Goal: Task Accomplishment & Management: Manage account settings

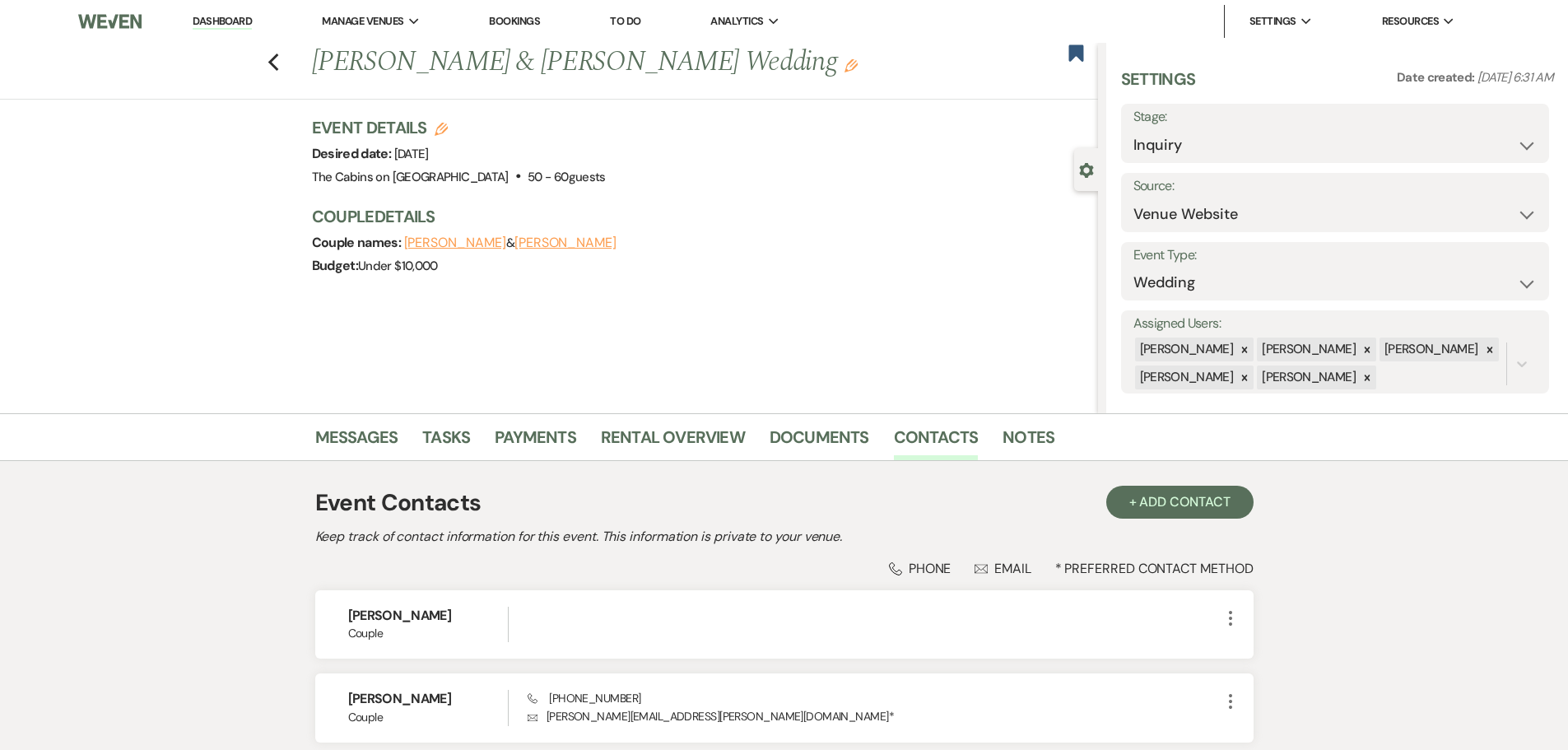
select select "5"
click at [241, 21] on link "Dashboard" at bounding box center [222, 21] width 59 height 15
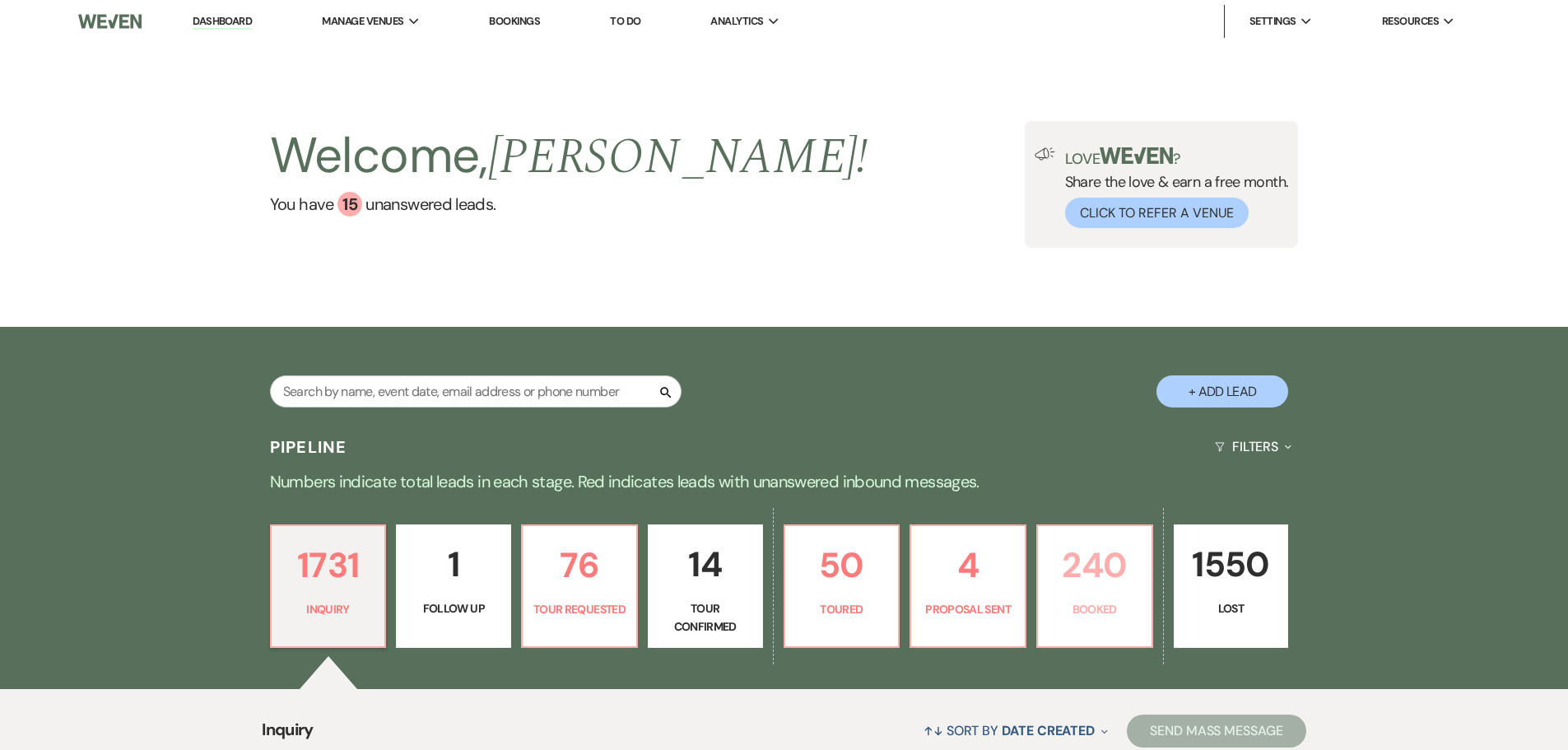
click at [1081, 593] on p "240" at bounding box center [1094, 564] width 94 height 55
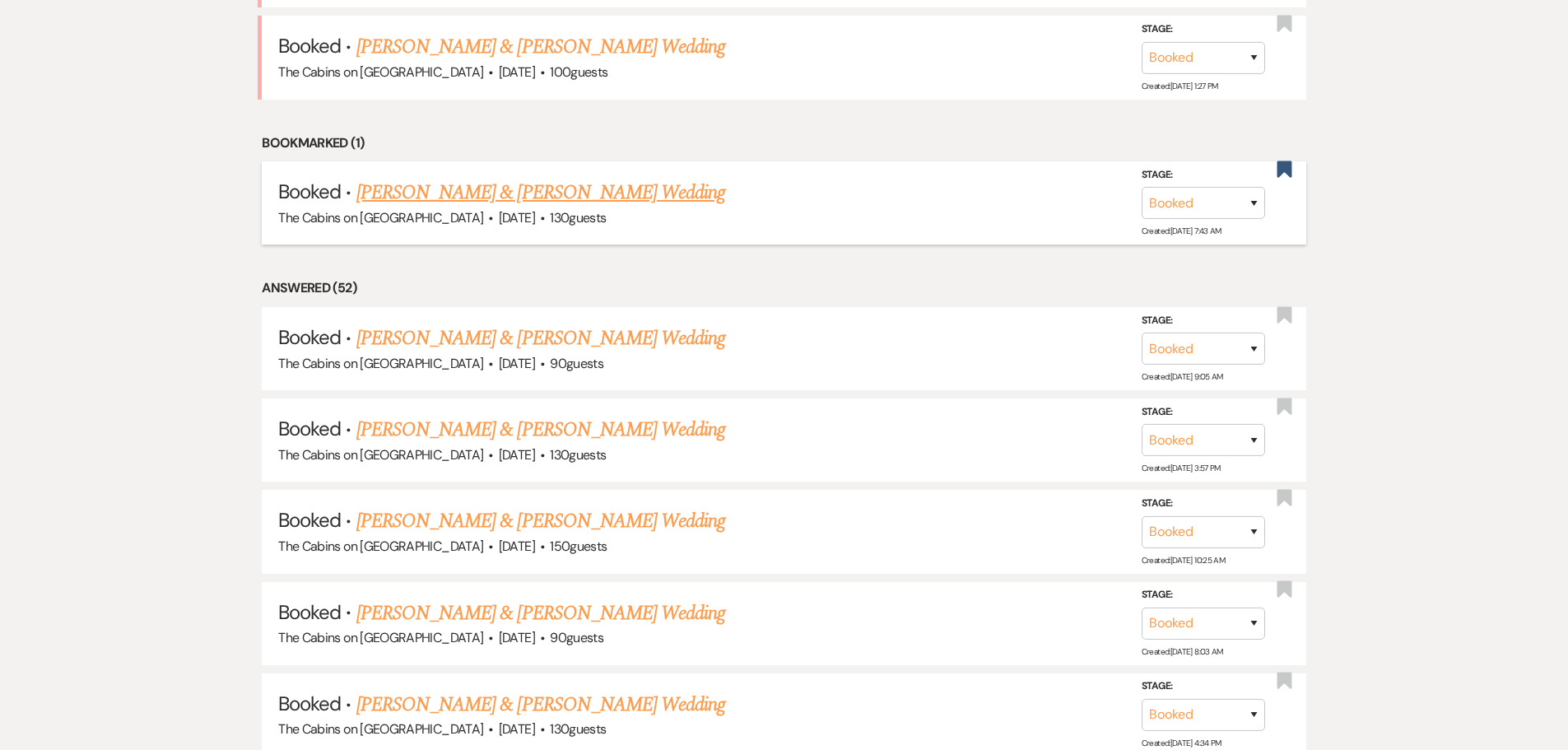
scroll to position [1399, 0]
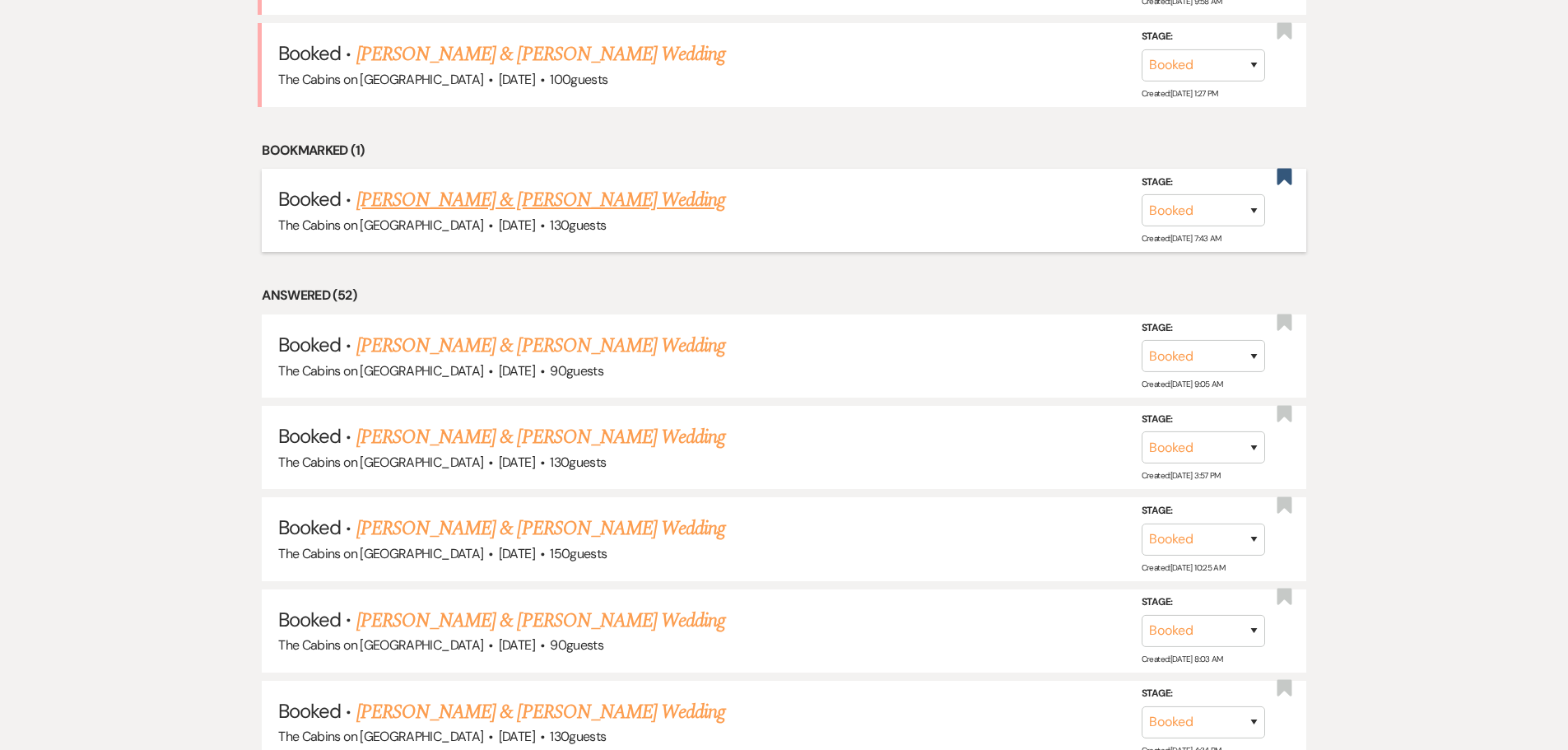
click at [498, 215] on link "[PERSON_NAME] & [PERSON_NAME] Wedding" at bounding box center [540, 199] width 369 height 29
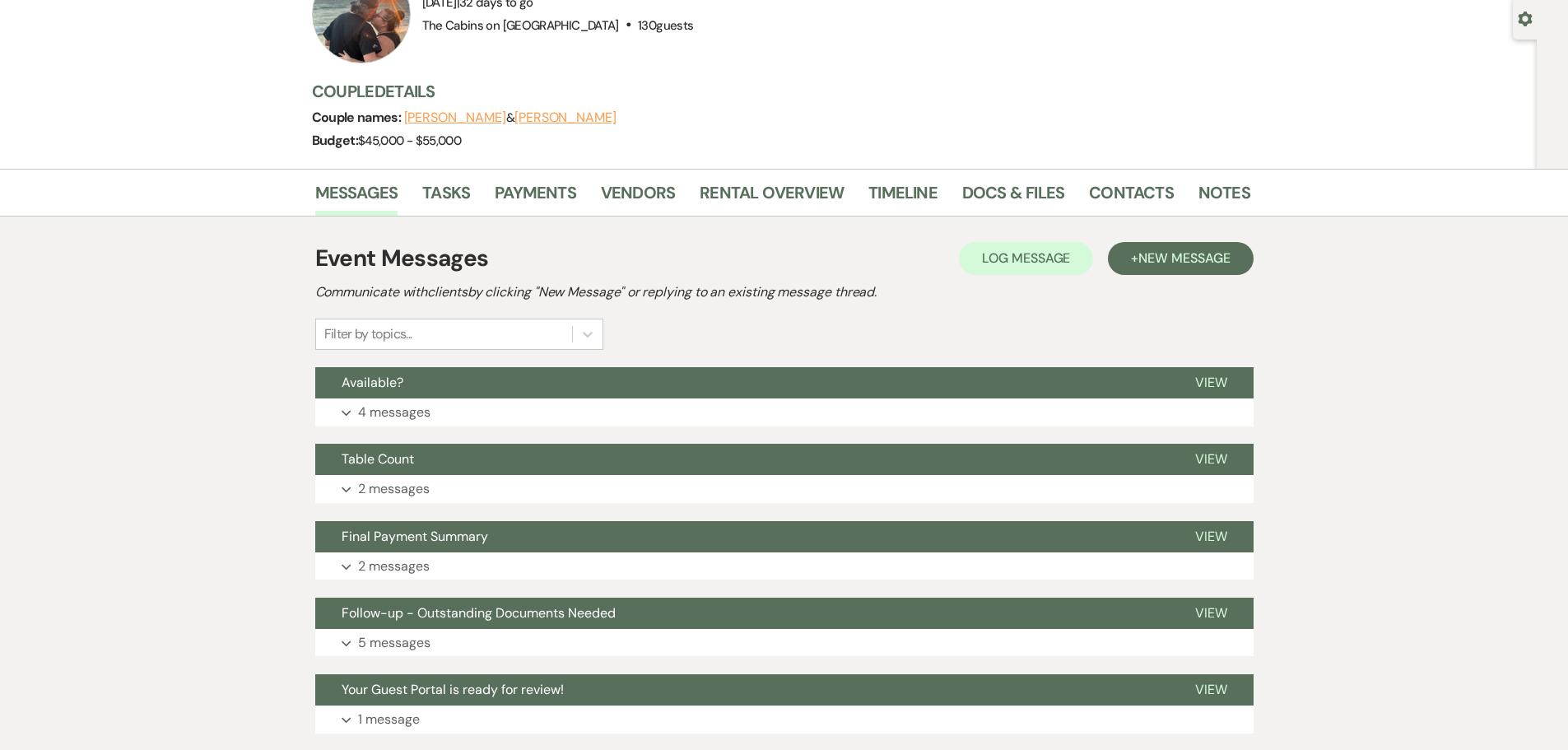
scroll to position [247, 0]
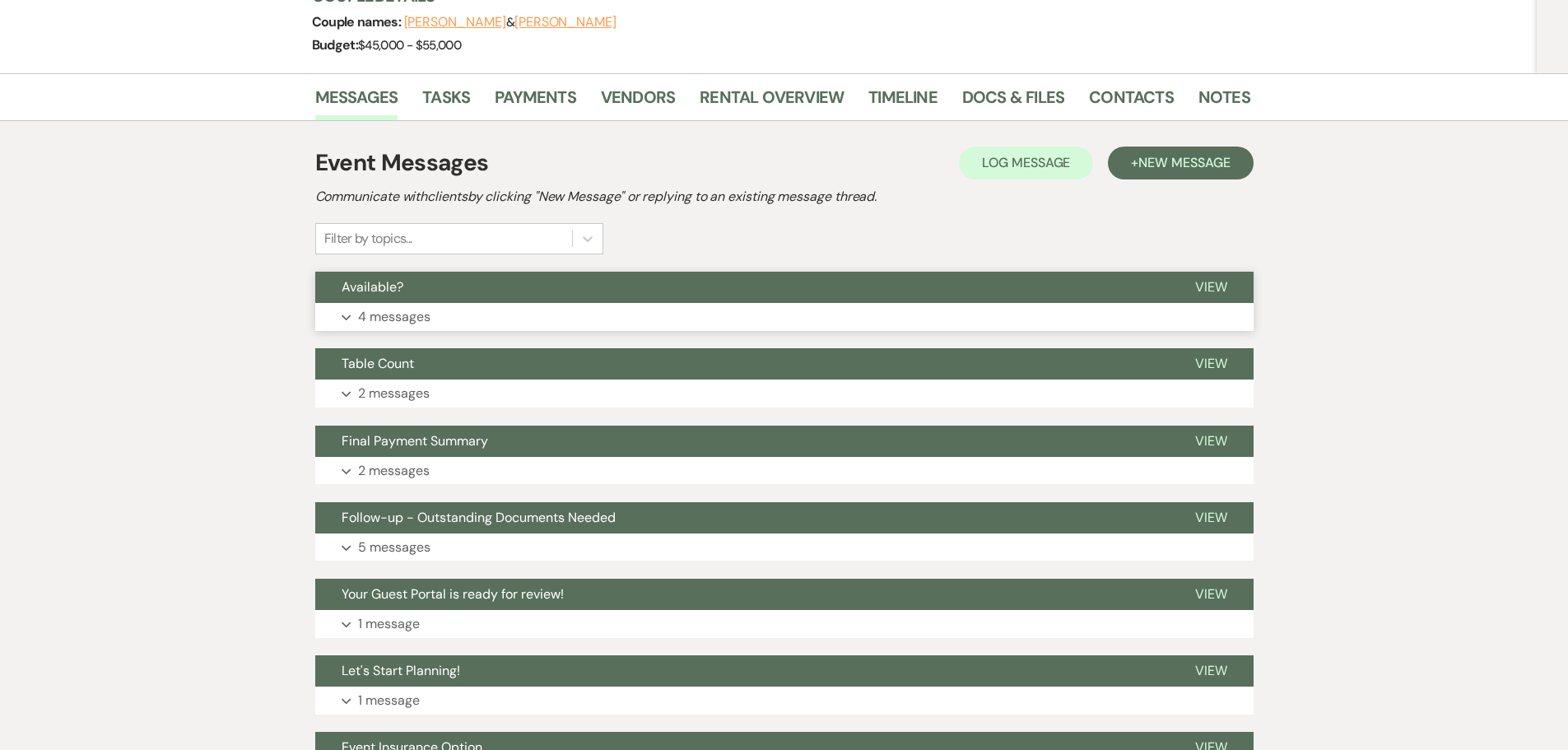
click at [402, 327] on p "4 messages" at bounding box center [394, 316] width 72 height 21
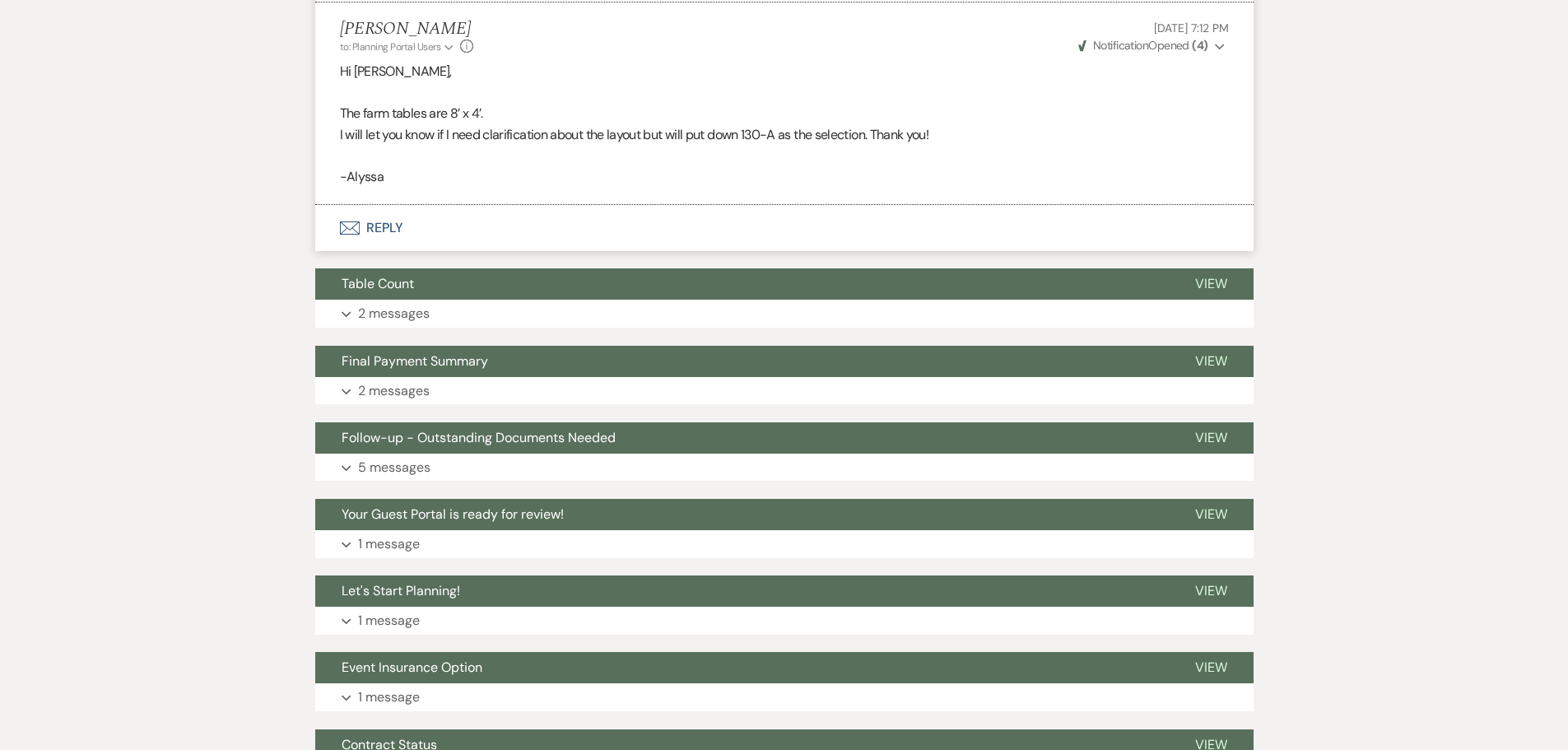
scroll to position [1070, 0]
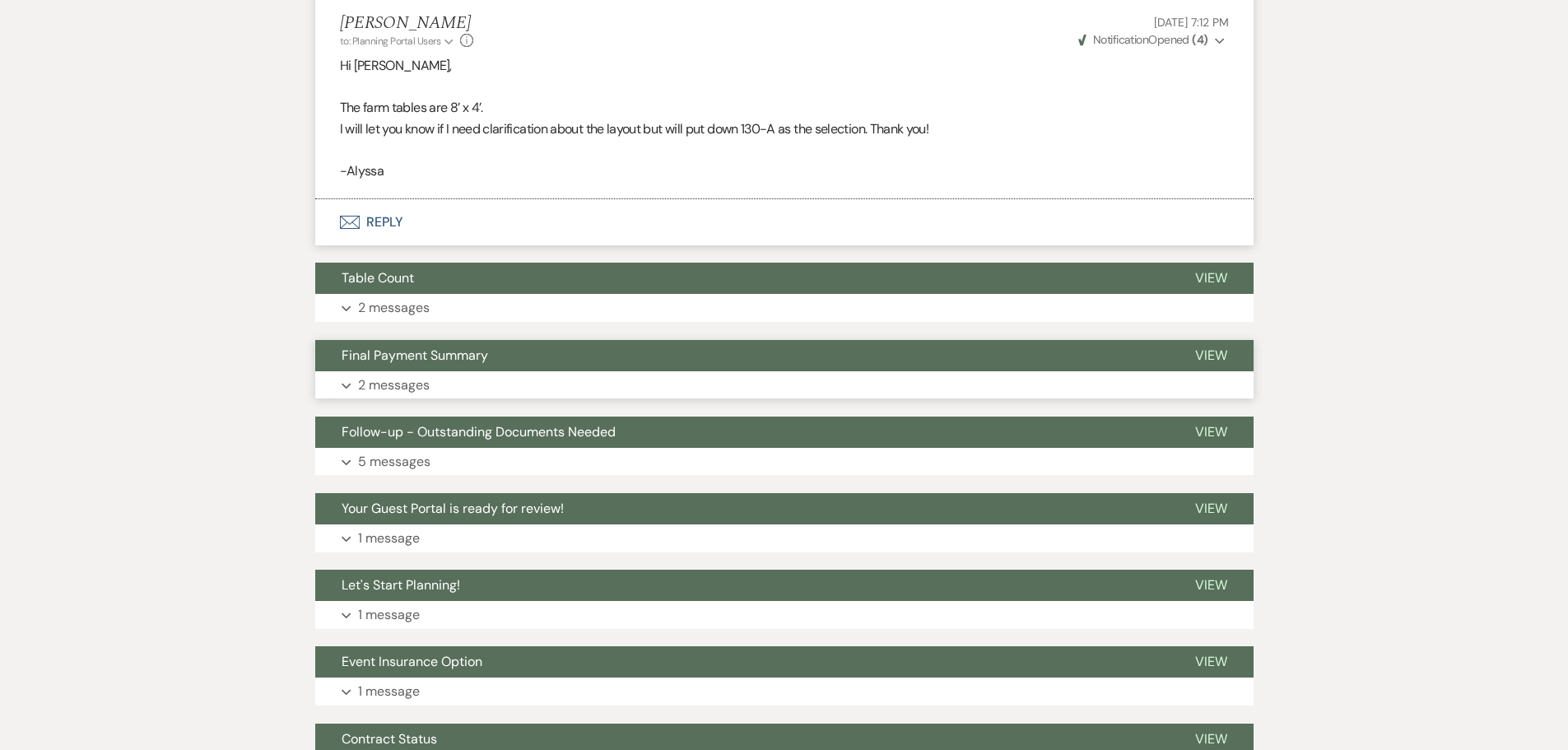
click at [381, 396] on p "2 messages" at bounding box center [394, 385] width 71 height 21
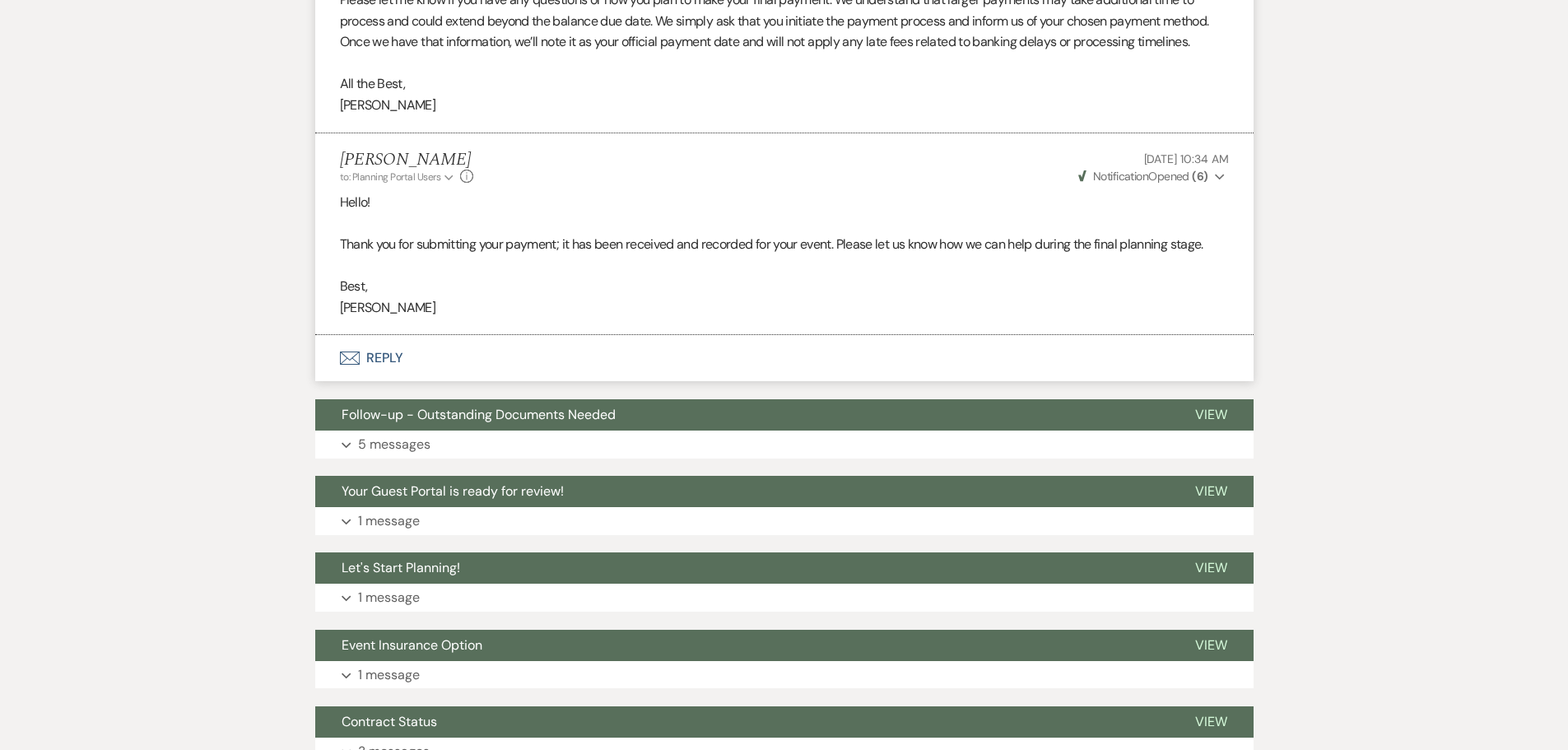
scroll to position [2304, 0]
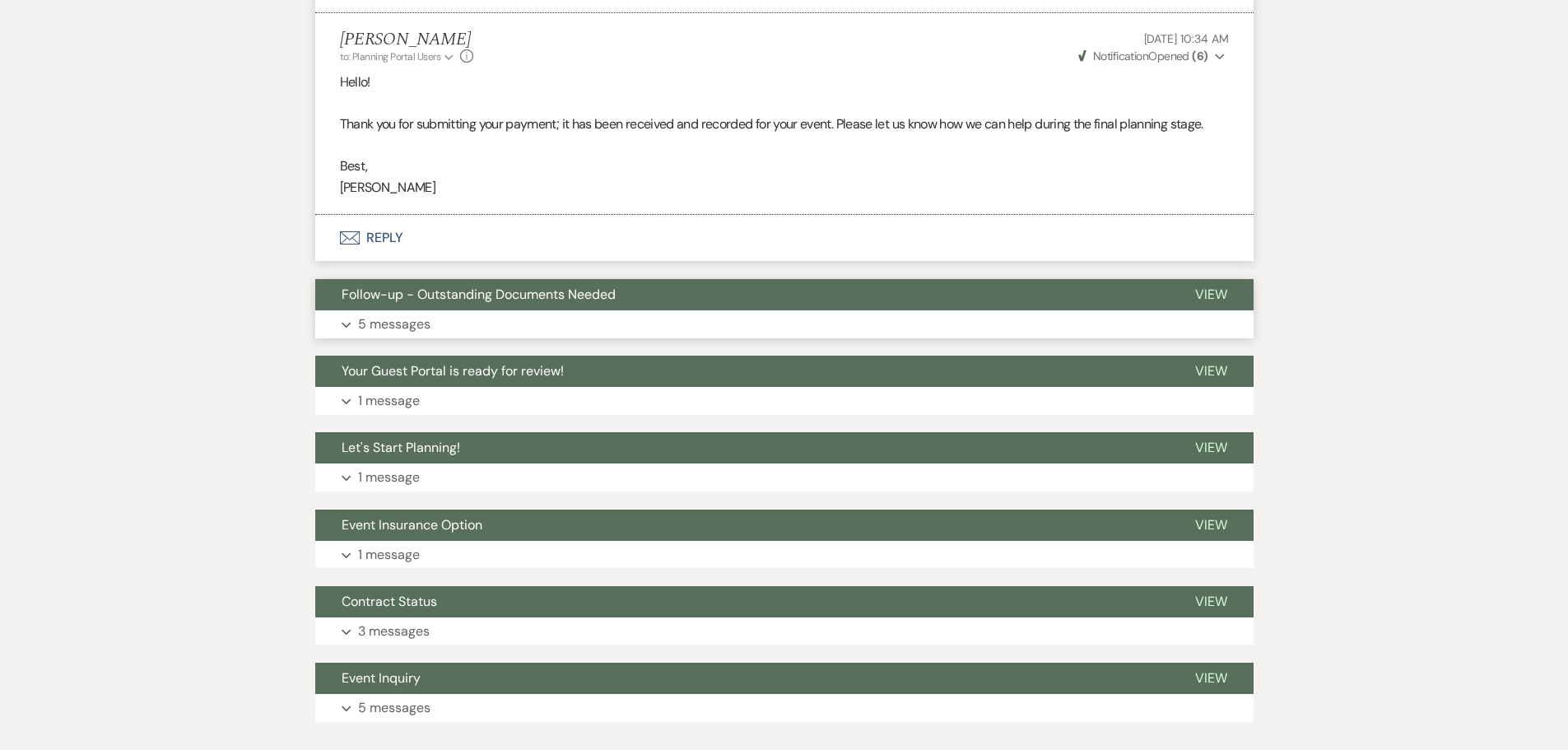
click at [390, 335] on p "5 messages" at bounding box center [394, 324] width 72 height 21
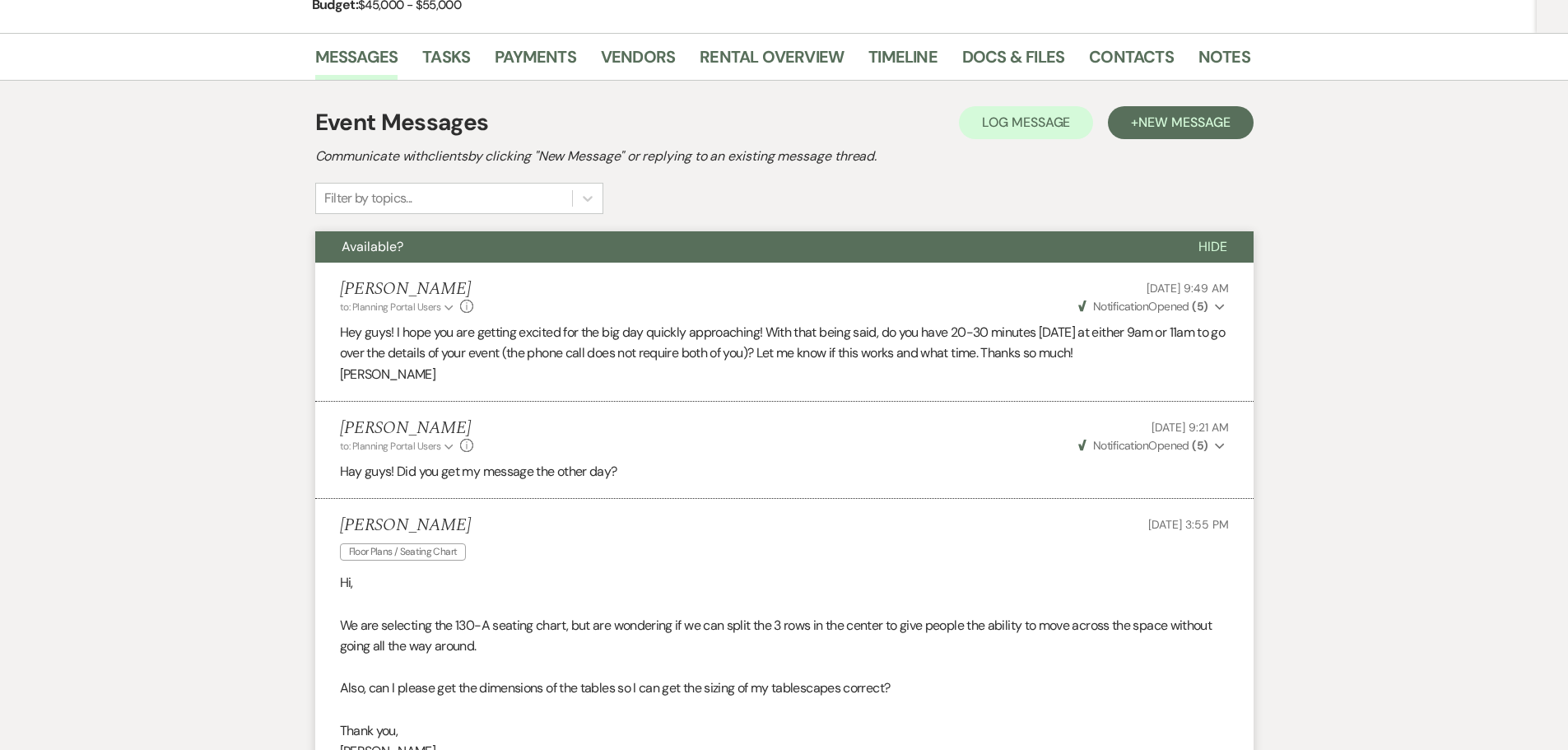
scroll to position [0, 0]
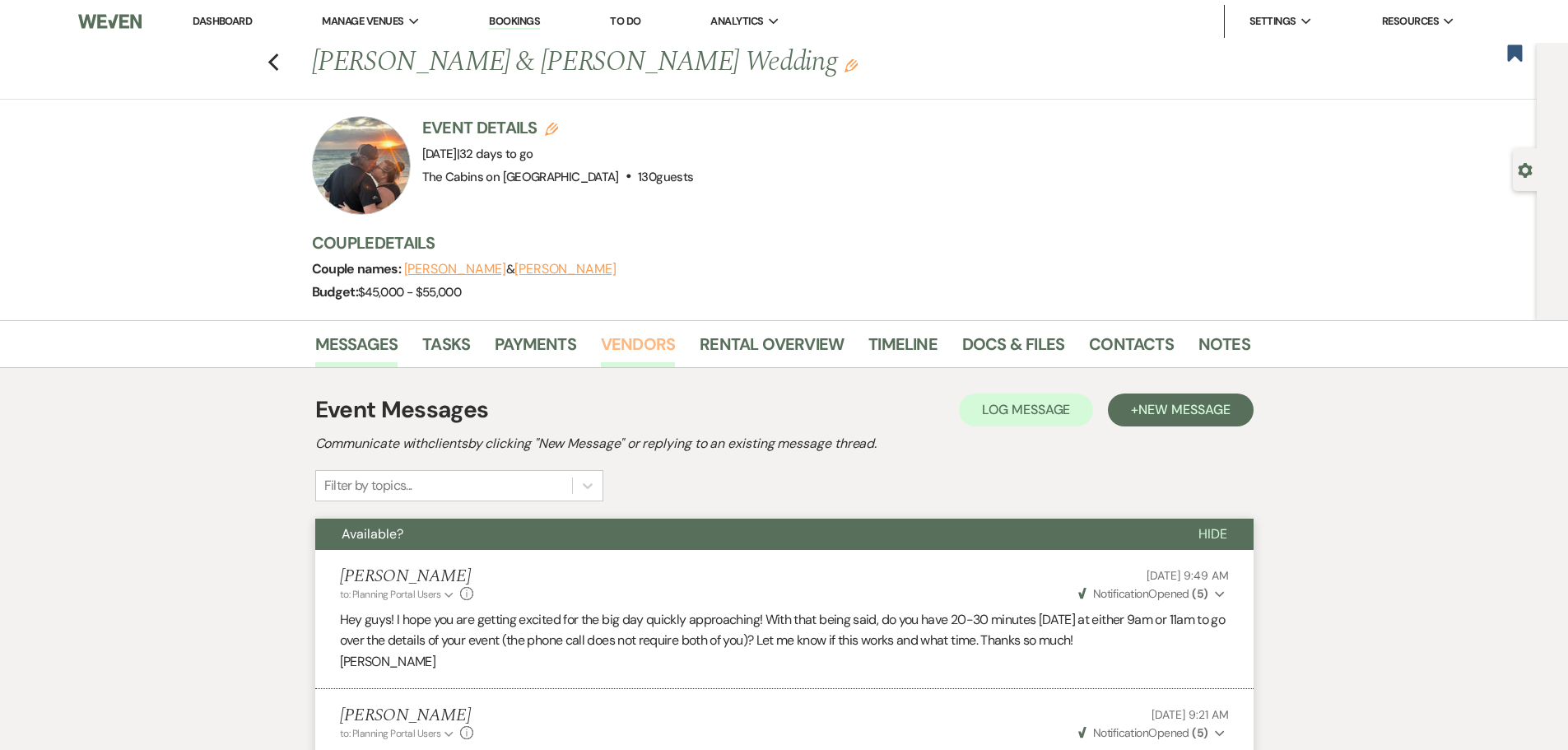
click at [633, 358] on link "Vendors" at bounding box center [638, 349] width 74 height 36
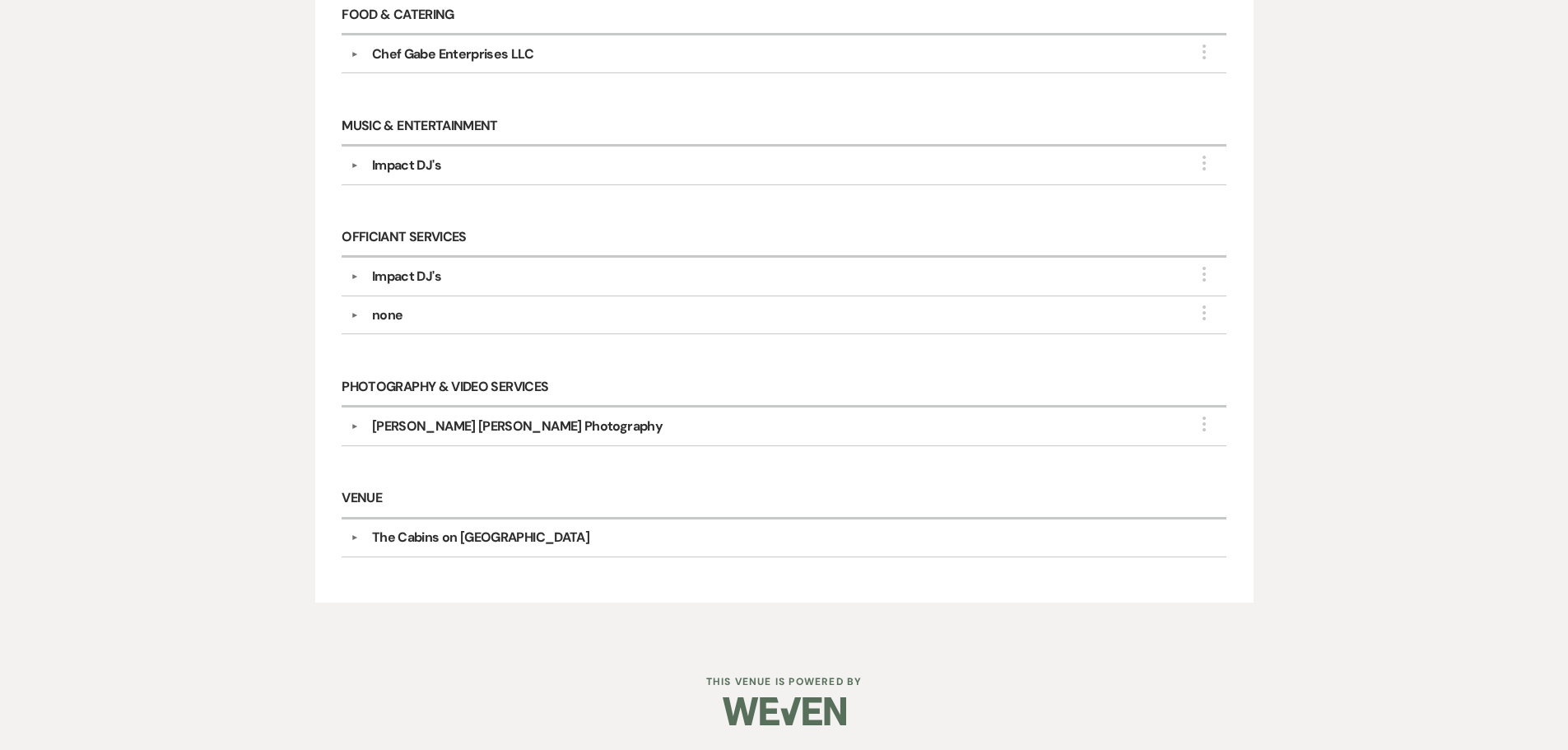
scroll to position [905, 0]
click at [353, 430] on button "▼" at bounding box center [354, 426] width 20 height 9
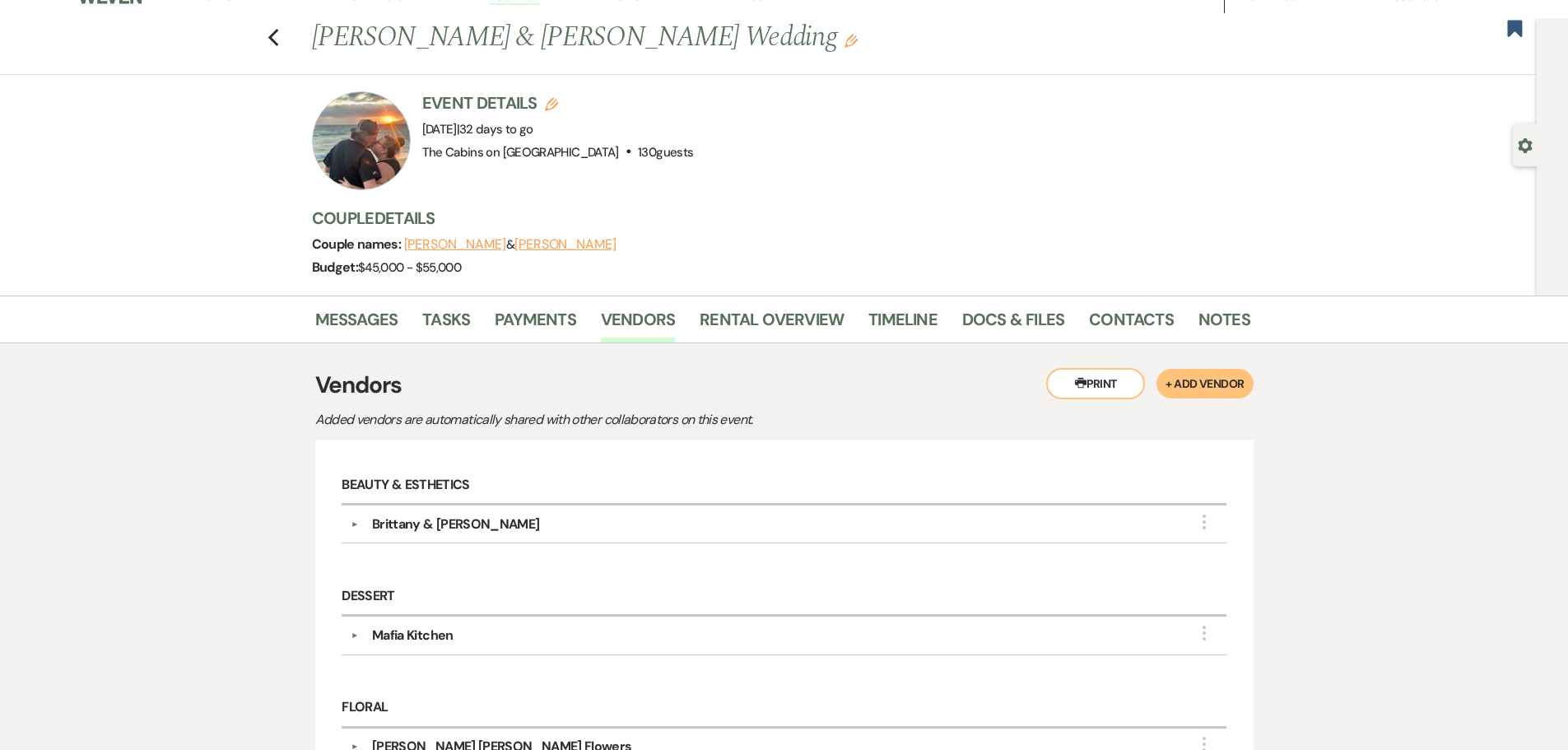
scroll to position [0, 0]
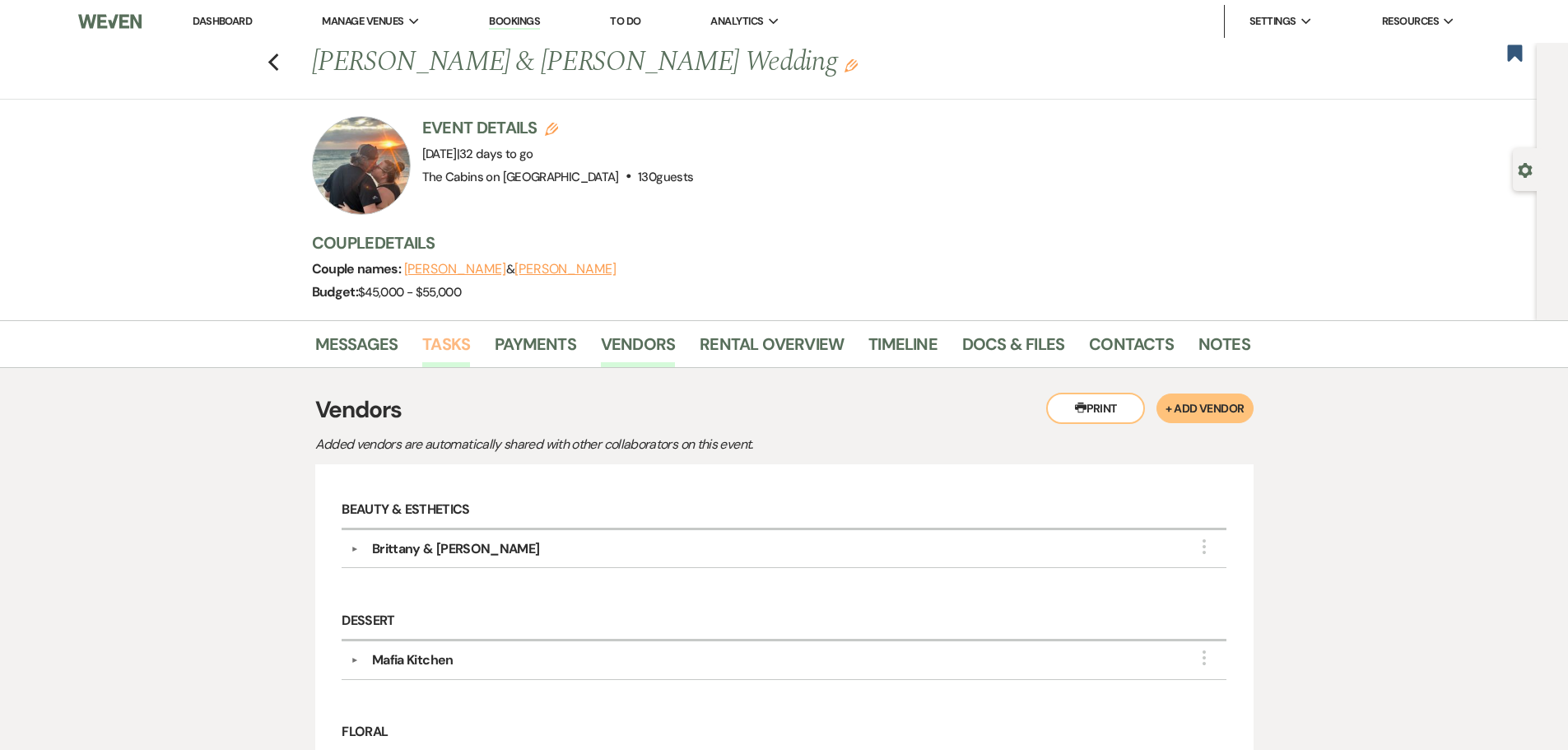
click at [443, 367] on link "Tasks" at bounding box center [446, 349] width 48 height 36
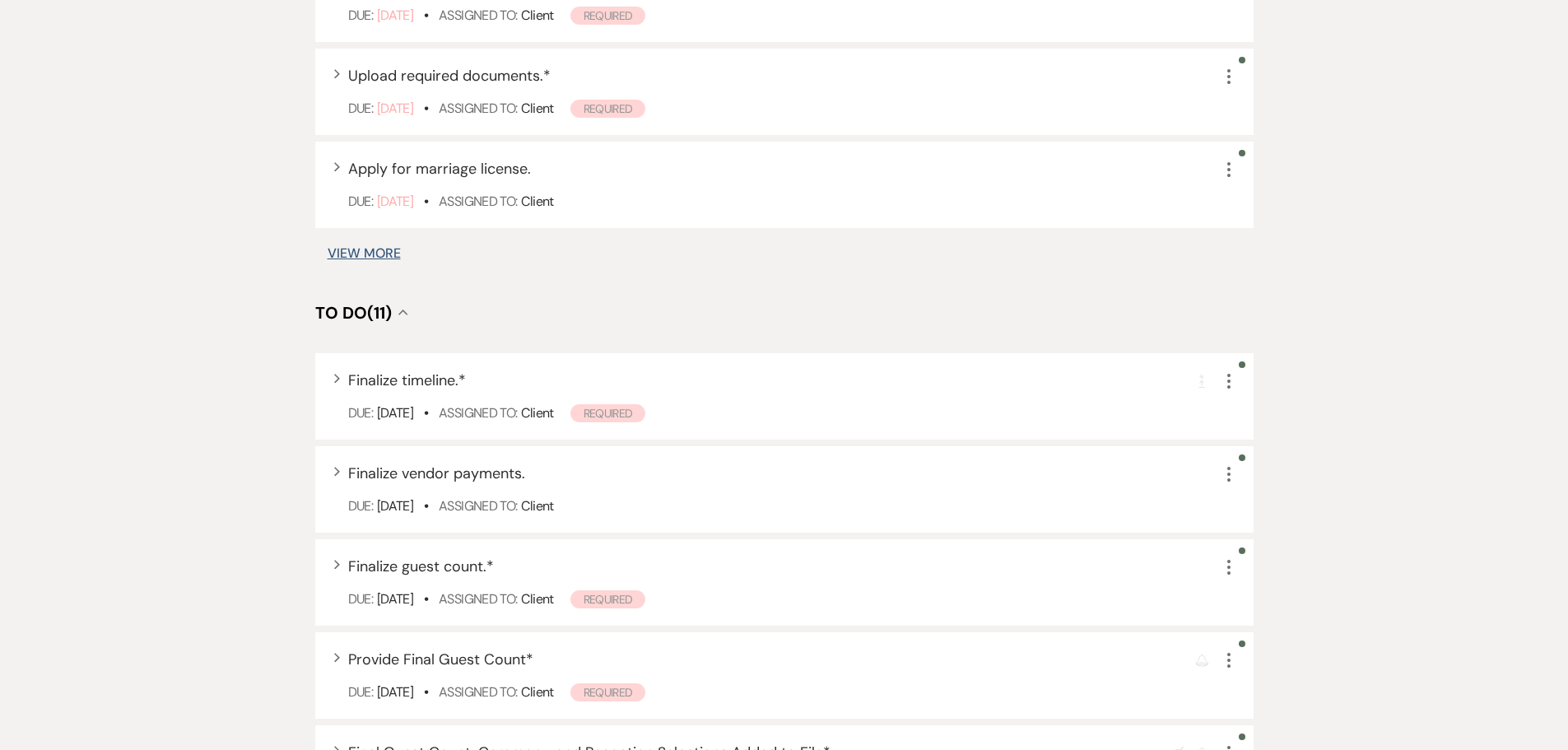
scroll to position [1316, 0]
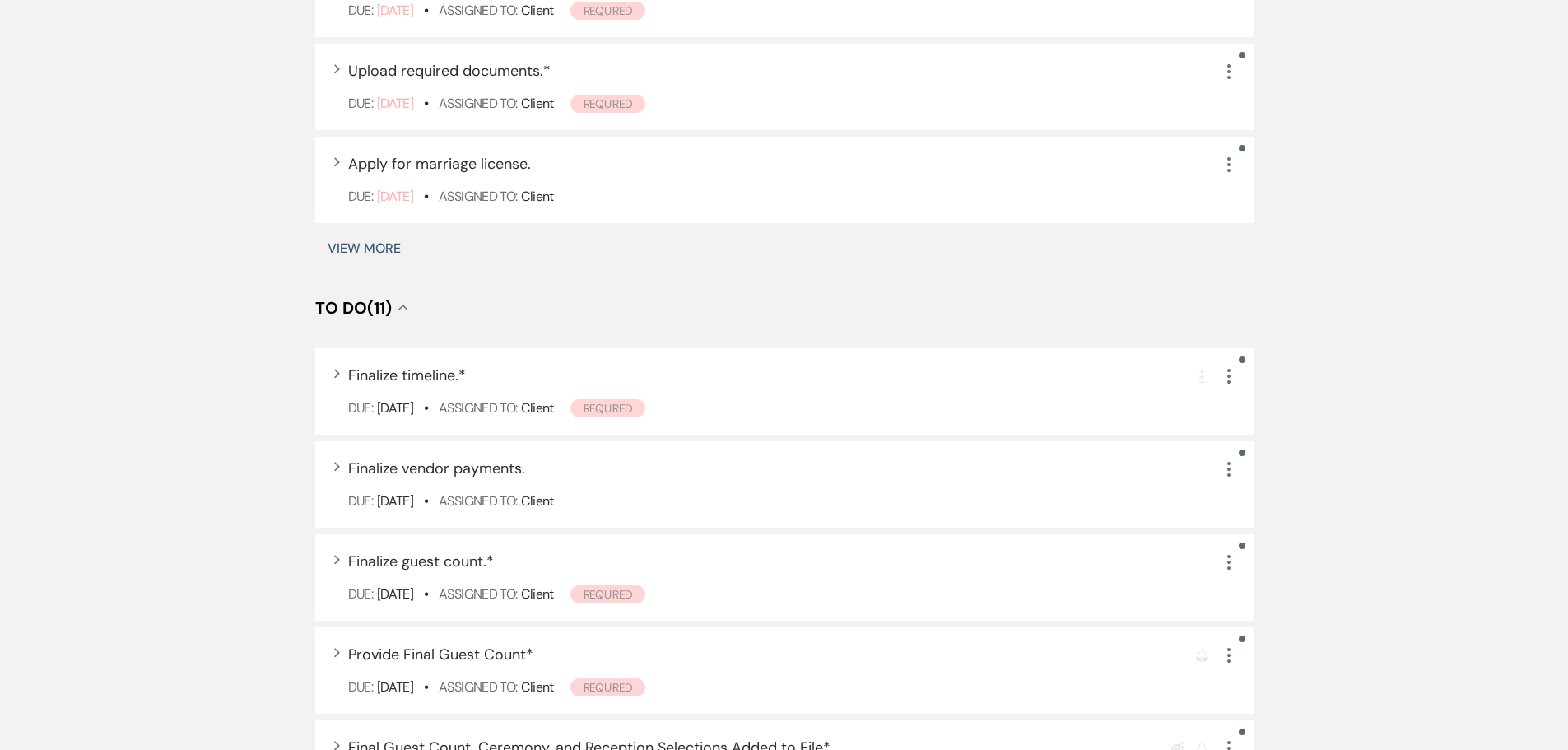
click at [400, 255] on button "View More" at bounding box center [363, 248] width 73 height 13
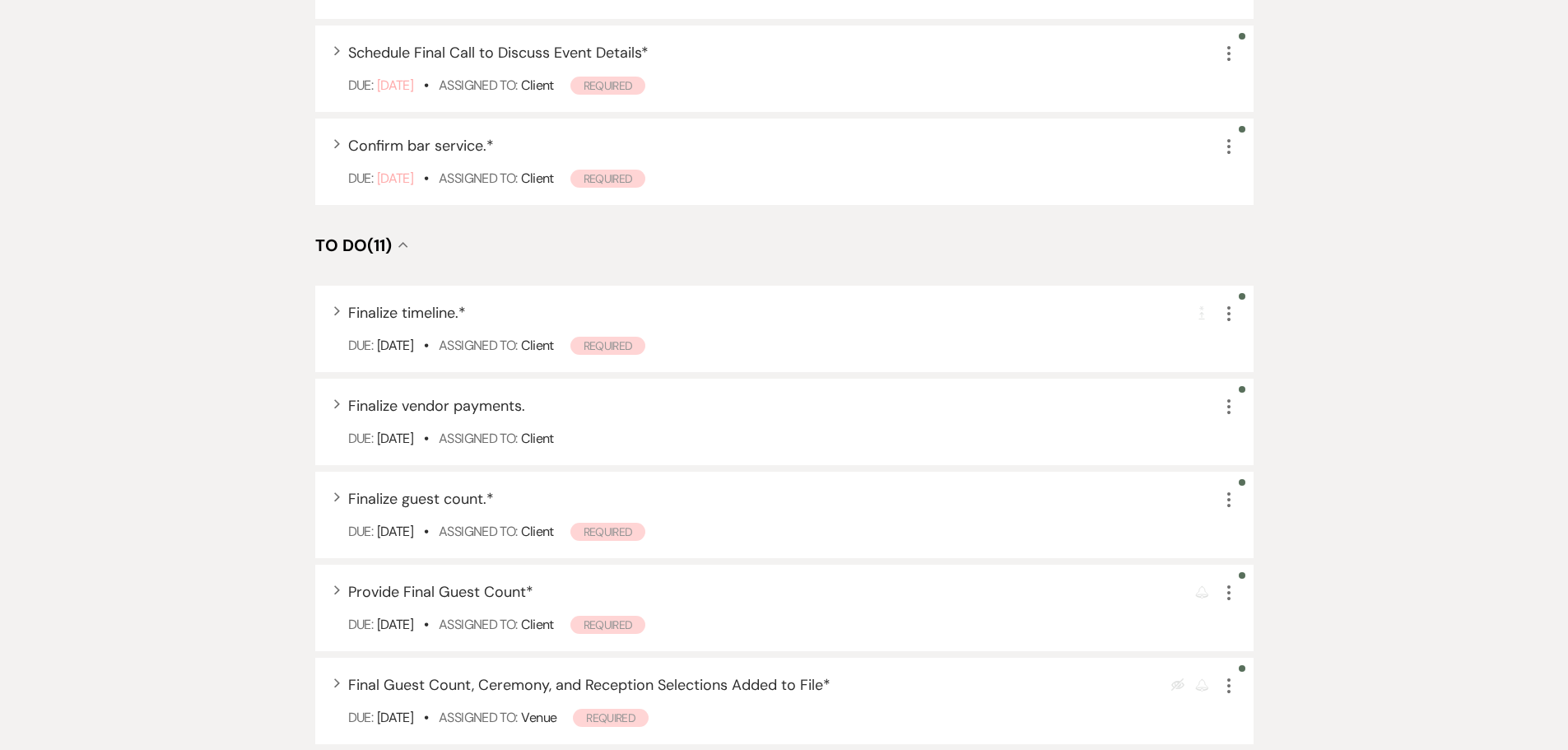
scroll to position [1723, 0]
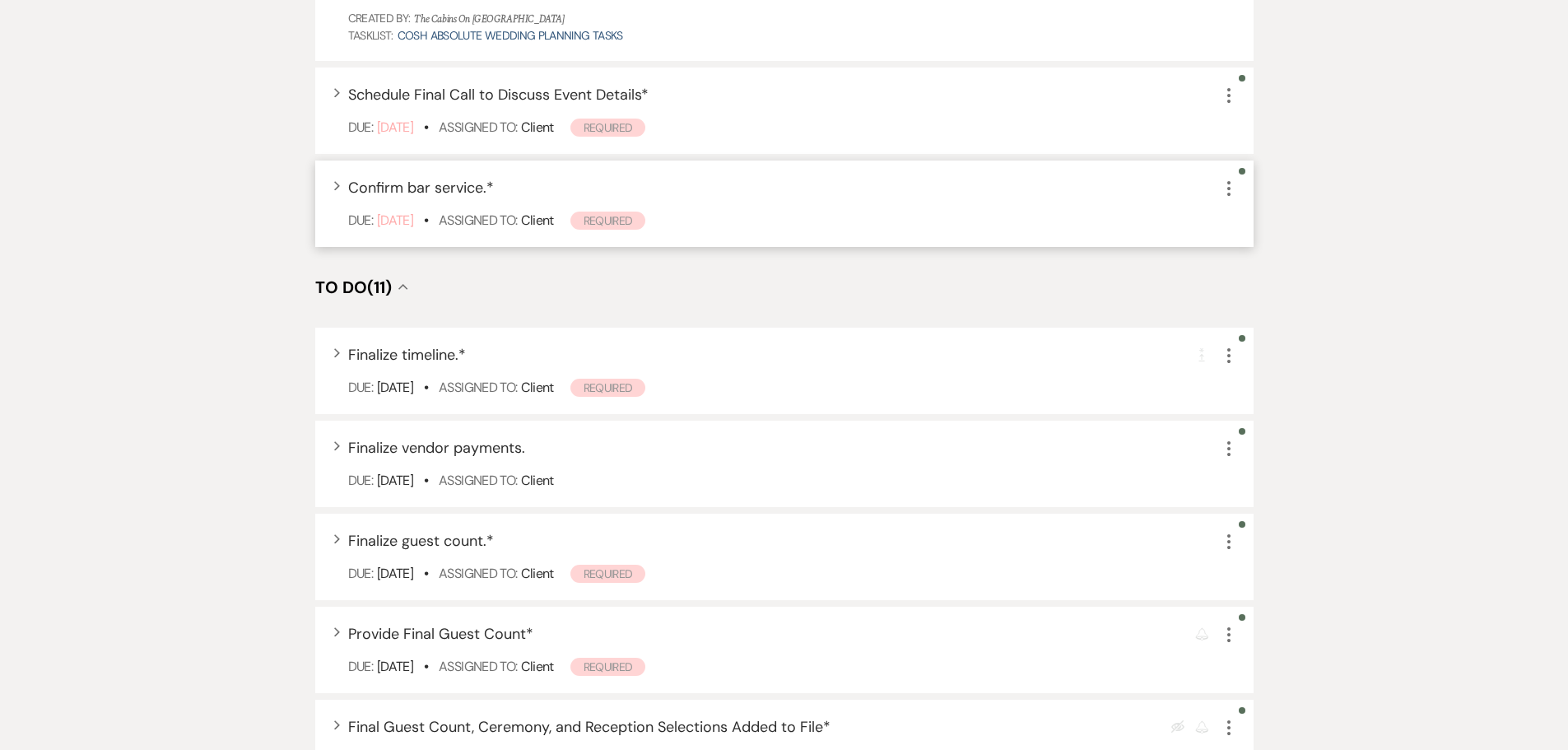
click at [438, 198] on span "Confirm bar service. *" at bounding box center [421, 187] width 146 height 20
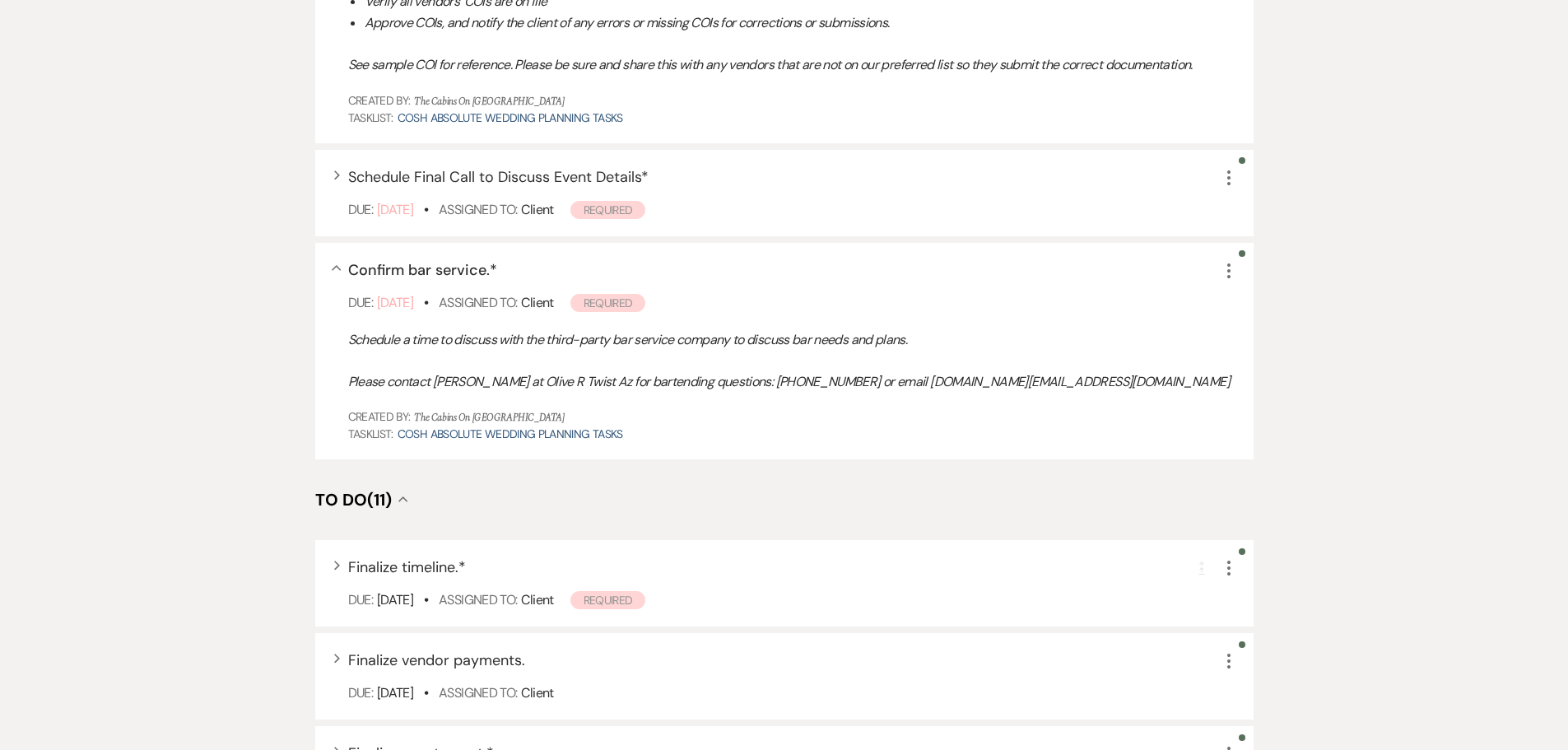
scroll to position [1971, 0]
